Goal: Task Accomplishment & Management: Use online tool/utility

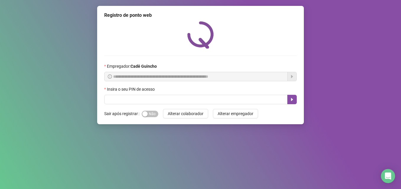
click at [346, 38] on div "**********" at bounding box center [200, 94] width 401 height 189
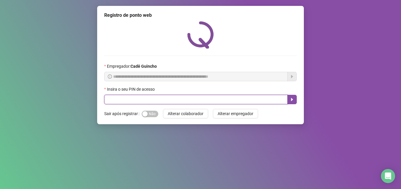
click at [189, 101] on input "text" at bounding box center [195, 99] width 183 height 9
click at [141, 101] on input "text" at bounding box center [195, 99] width 183 height 9
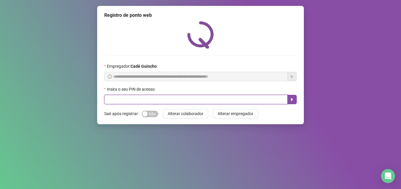
click at [140, 102] on input "text" at bounding box center [195, 99] width 183 height 9
click at [139, 103] on input "text" at bounding box center [195, 99] width 183 height 9
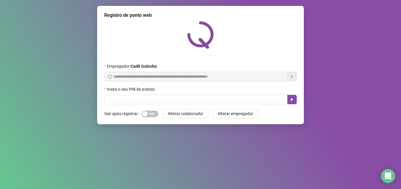
click at [128, 94] on div "Insira o seu PIN de acesso" at bounding box center [200, 90] width 192 height 9
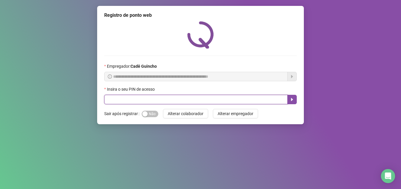
click at [134, 99] on input "text" at bounding box center [195, 99] width 183 height 9
click at [153, 98] on input "text" at bounding box center [195, 99] width 183 height 9
type input "*"
click at [157, 99] on input "text" at bounding box center [195, 99] width 183 height 9
type input "*****"
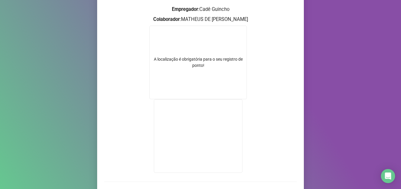
scroll to position [108, 0]
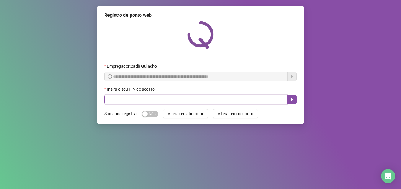
click at [168, 98] on input "text" at bounding box center [195, 99] width 183 height 9
type input "*****"
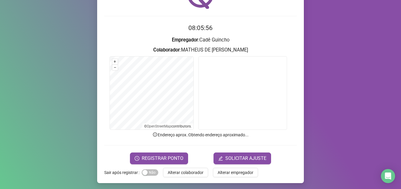
scroll to position [41, 0]
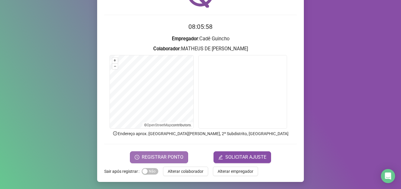
click at [170, 155] on span "REGISTRAR PONTO" at bounding box center [163, 157] width 42 height 7
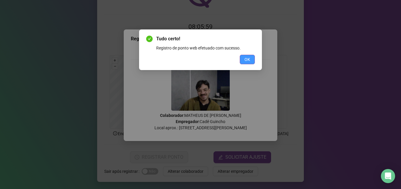
click at [247, 60] on span "OK" at bounding box center [247, 59] width 6 height 6
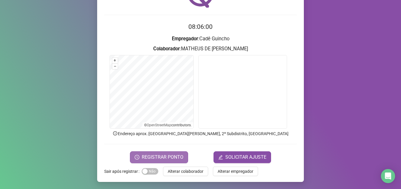
click at [160, 158] on span "REGISTRAR PONTO" at bounding box center [163, 157] width 42 height 7
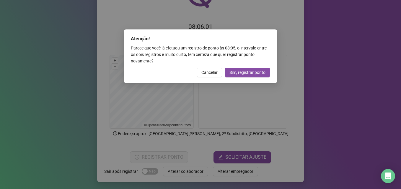
drag, startPoint x: 214, startPoint y: 75, endPoint x: 216, endPoint y: 71, distance: 4.0
click at [214, 75] on span "Cancelar" at bounding box center [209, 72] width 16 height 6
